Goal: Information Seeking & Learning: Stay updated

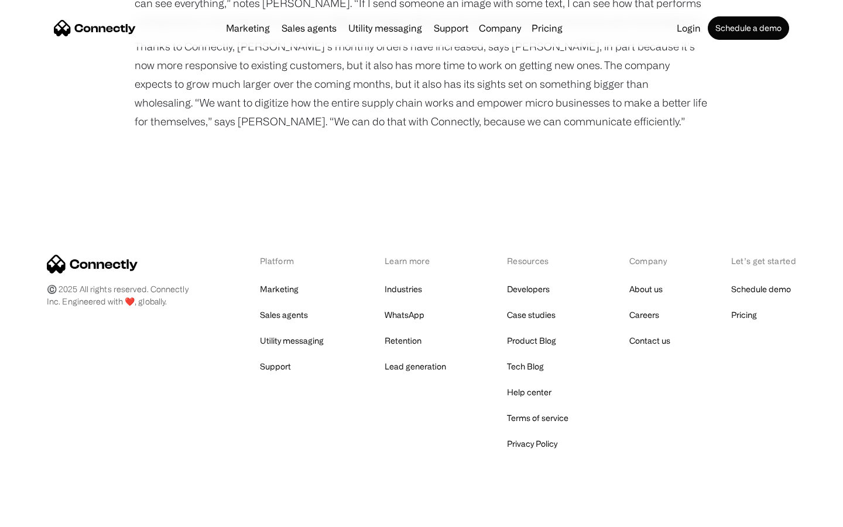
scroll to position [1490, 0]
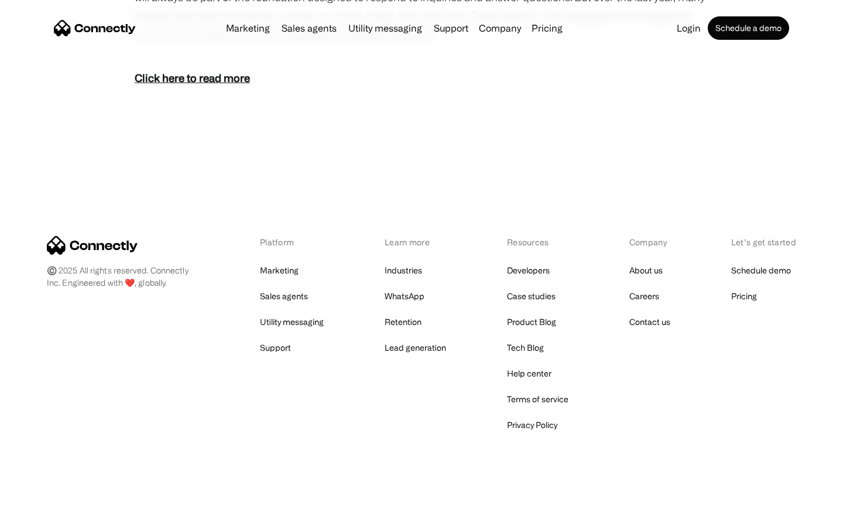
scroll to position [720, 0]
